Goal: Task Accomplishment & Management: Use online tool/utility

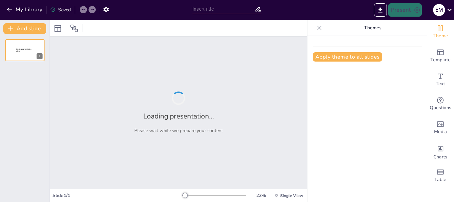
type input "Estrategias para la Implementación de un Sistema de Gestión de Calidad Educativa"
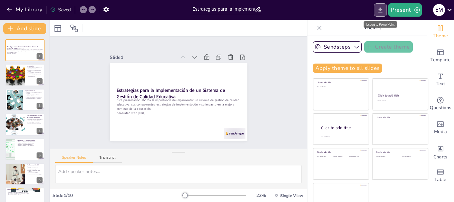
click at [382, 7] on icon "Export to PowerPoint" at bounding box center [380, 10] width 7 height 7
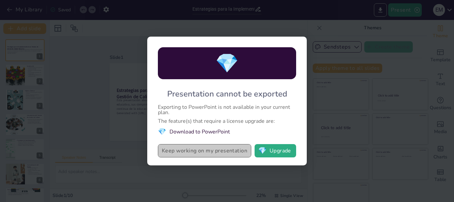
click at [201, 151] on button "Keep working on my presentation" at bounding box center [204, 150] width 93 height 13
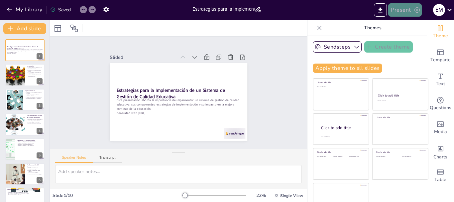
click at [402, 7] on button "Present" at bounding box center [405, 9] width 33 height 13
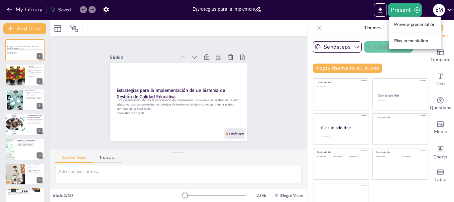
click at [406, 43] on li "Play presentation" at bounding box center [415, 41] width 52 height 11
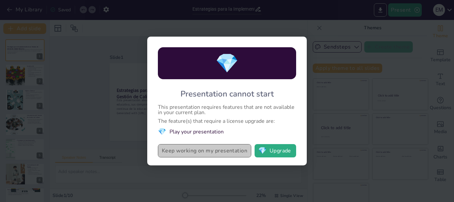
click at [185, 152] on button "Keep working on my presentation" at bounding box center [204, 150] width 93 height 13
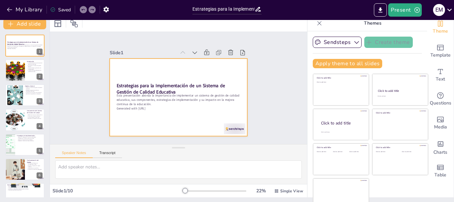
scroll to position [13, 0]
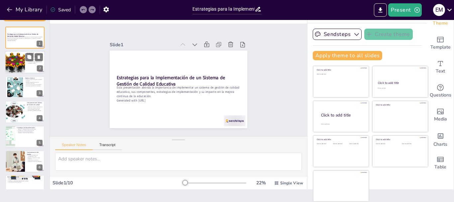
click at [23, 69] on div at bounding box center [15, 62] width 32 height 23
type textarea "La calidad educativa es un aspecto esencial que impacta no solo en el ámbito ac…"
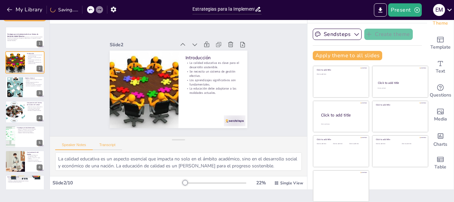
click at [105, 144] on button "Transcript" at bounding box center [108, 146] width 30 height 7
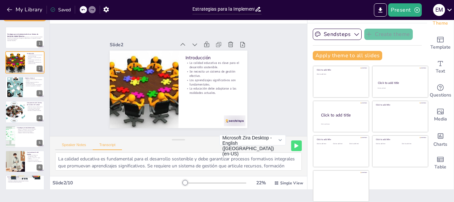
click at [77, 143] on div "Speaker Notes Transcript" at bounding box center [88, 145] width 67 height 9
click at [21, 87] on div at bounding box center [15, 87] width 36 height 20
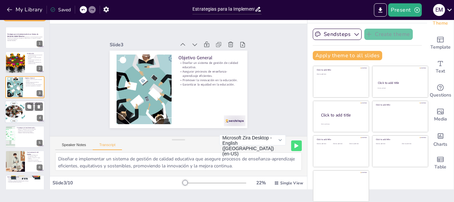
click at [19, 112] on div at bounding box center [14, 111] width 37 height 23
type textarea "Los componentes incluyen gestión de recursos e infraestructura, formación y bie…"
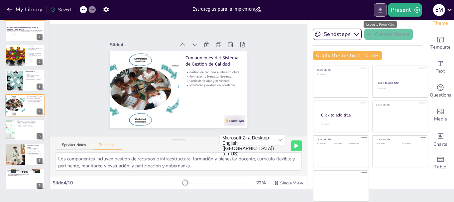
click at [379, 8] on icon "Export to PowerPoint" at bounding box center [380, 10] width 7 height 7
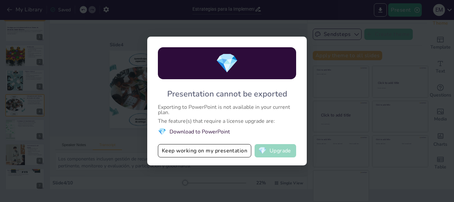
click at [270, 148] on button "💎 Upgrade" at bounding box center [276, 150] width 42 height 13
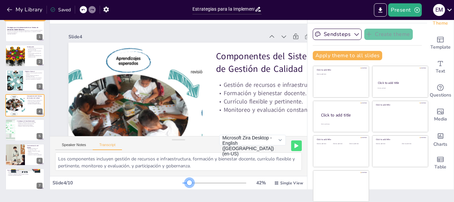
drag, startPoint x: 203, startPoint y: 180, endPoint x: 194, endPoint y: 182, distance: 9.9
click at [194, 182] on div at bounding box center [215, 182] width 64 height 5
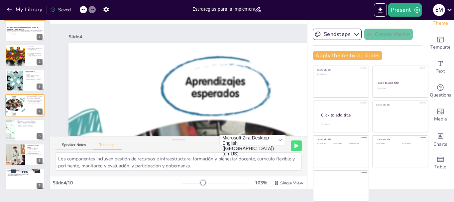
scroll to position [0, 0]
